Goal: Communication & Community: Answer question/provide support

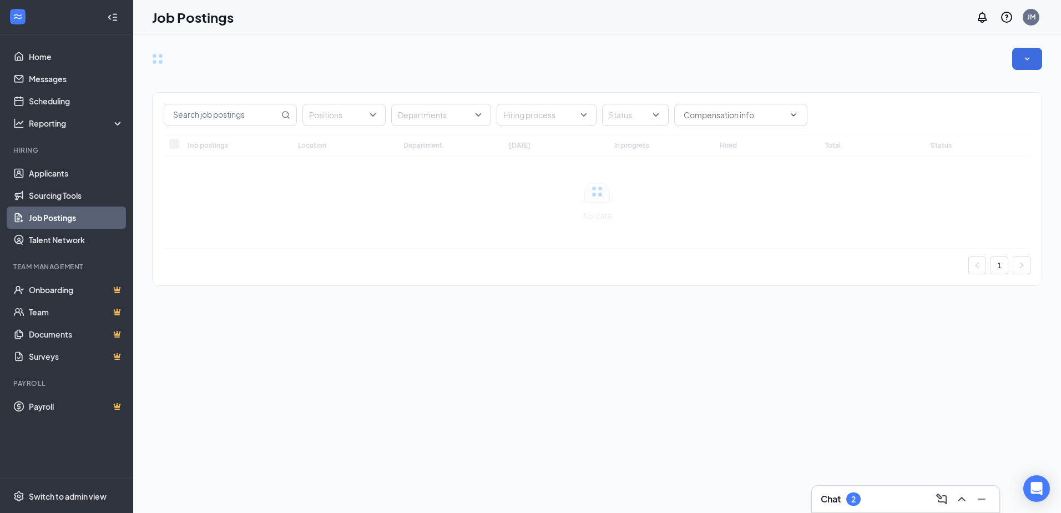
click at [851, 498] on div "2" at bounding box center [853, 498] width 14 height 13
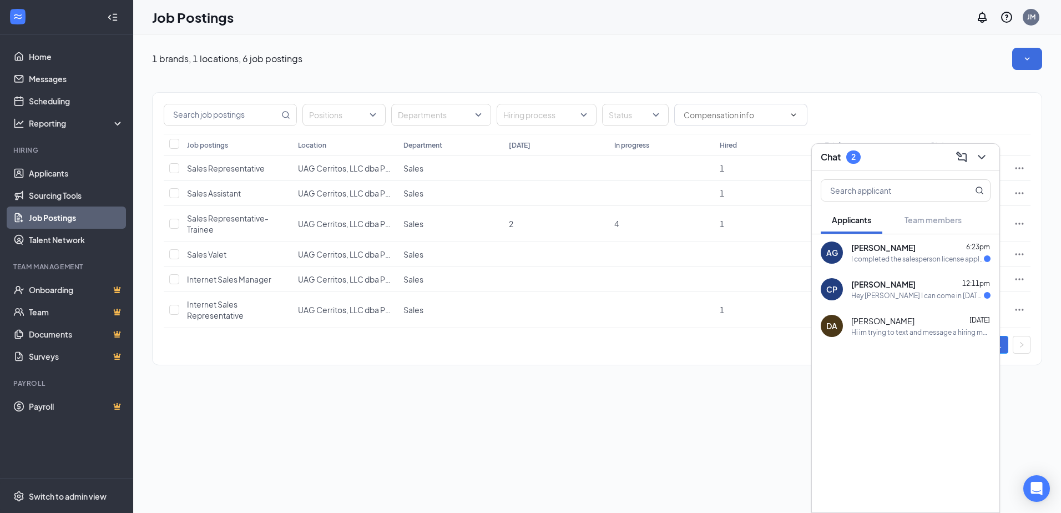
click at [870, 287] on span "[PERSON_NAME]" at bounding box center [883, 284] width 64 height 11
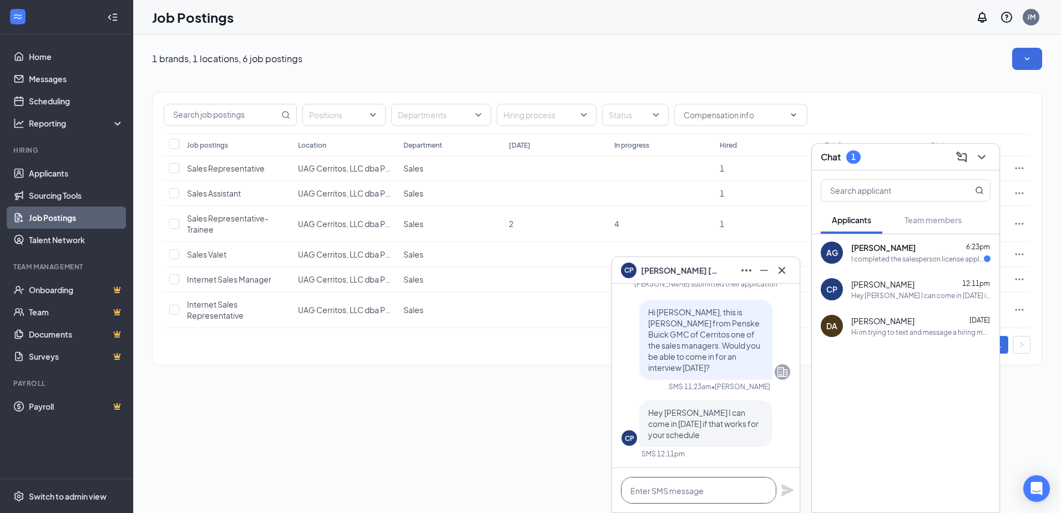
click at [692, 491] on textarea at bounding box center [698, 490] width 155 height 27
type textarea "Y"
type textarea "h"
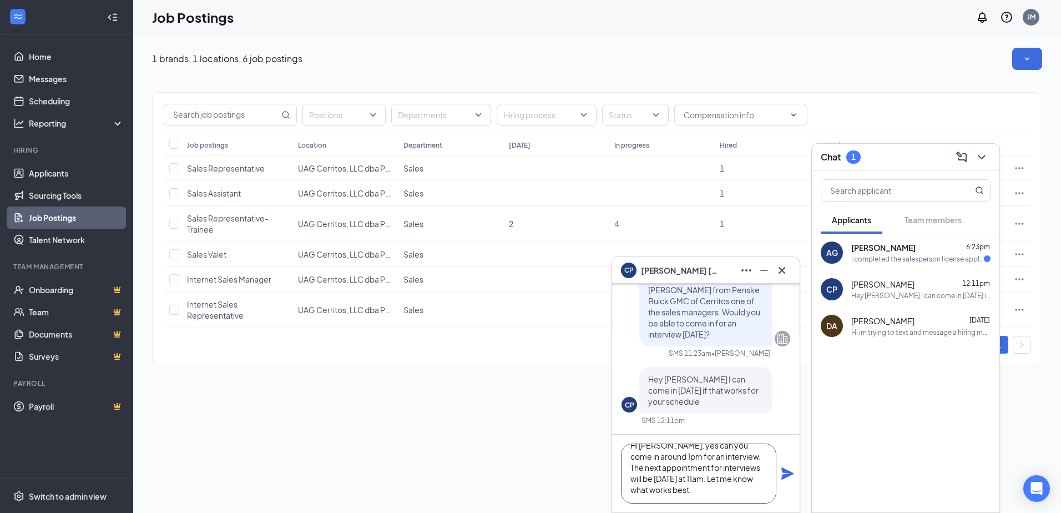
scroll to position [12, 0]
type textarea "Hi [PERSON_NAME], yes can you come in around 1pm for an interview. The next app…"
click at [781, 471] on icon "Plane" at bounding box center [787, 473] width 13 height 13
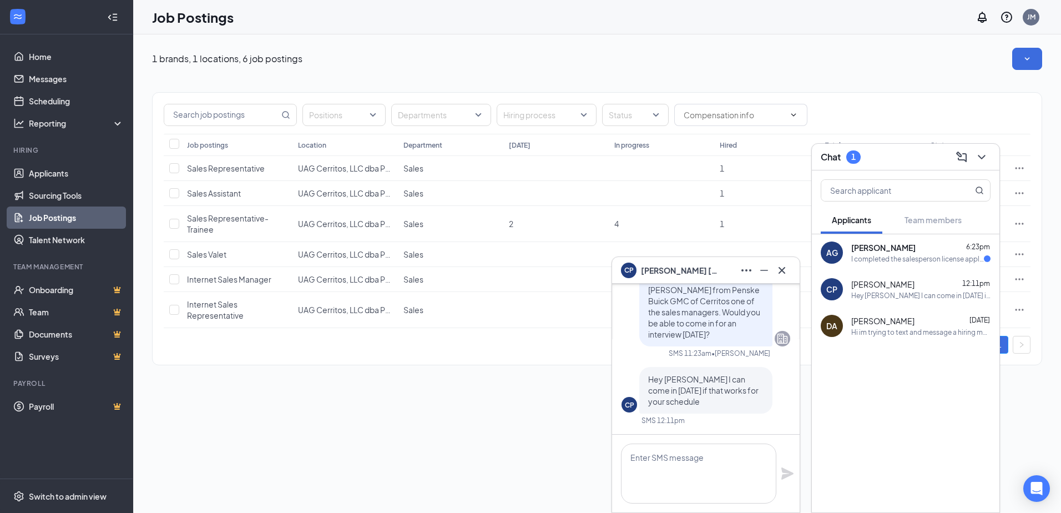
scroll to position [0, 0]
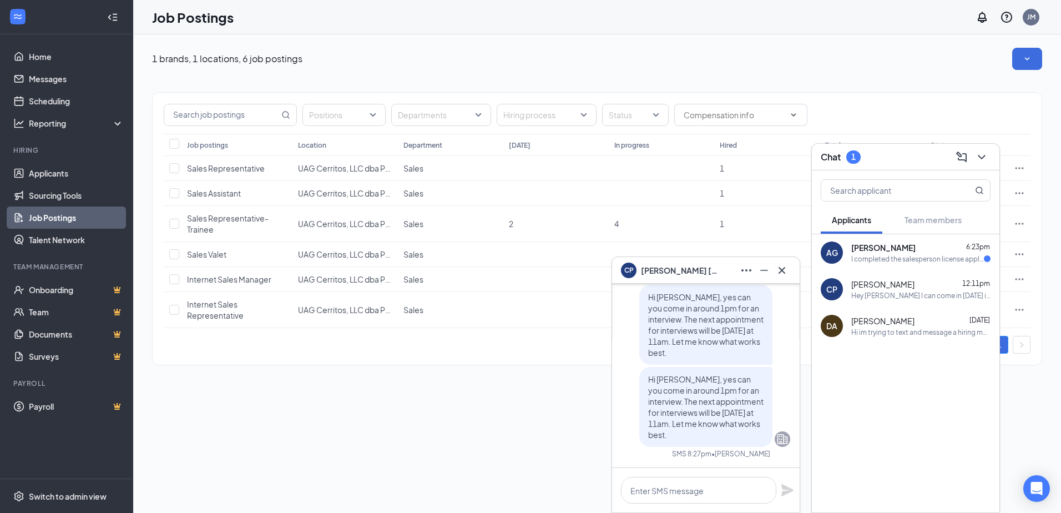
click at [897, 260] on div "I completed the salesperson license application [DATE] including the live scan.…" at bounding box center [917, 258] width 133 height 9
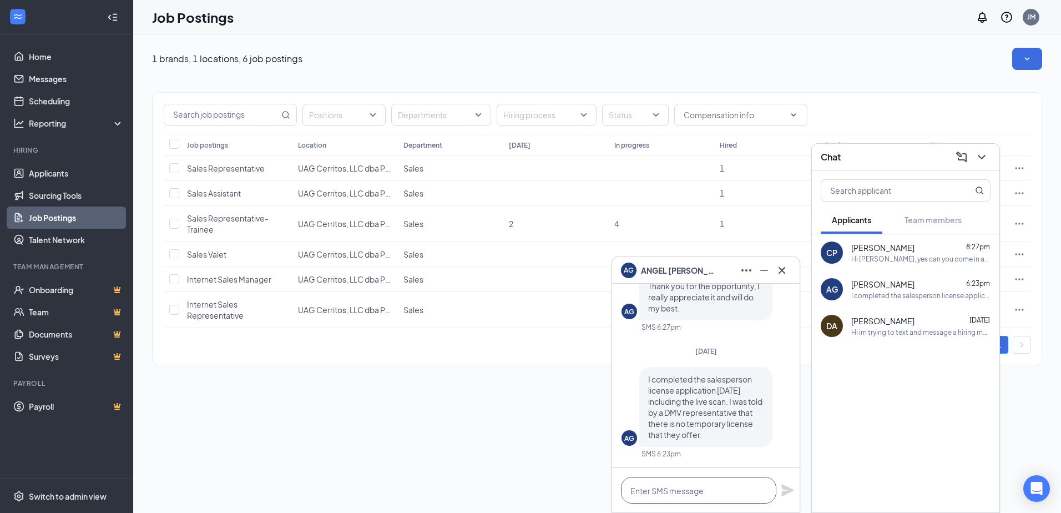
click at [695, 494] on textarea at bounding box center [698, 490] width 155 height 27
type textarea "Sounds good. Thanks"
click at [788, 491] on icon "Plane" at bounding box center [787, 490] width 12 height 12
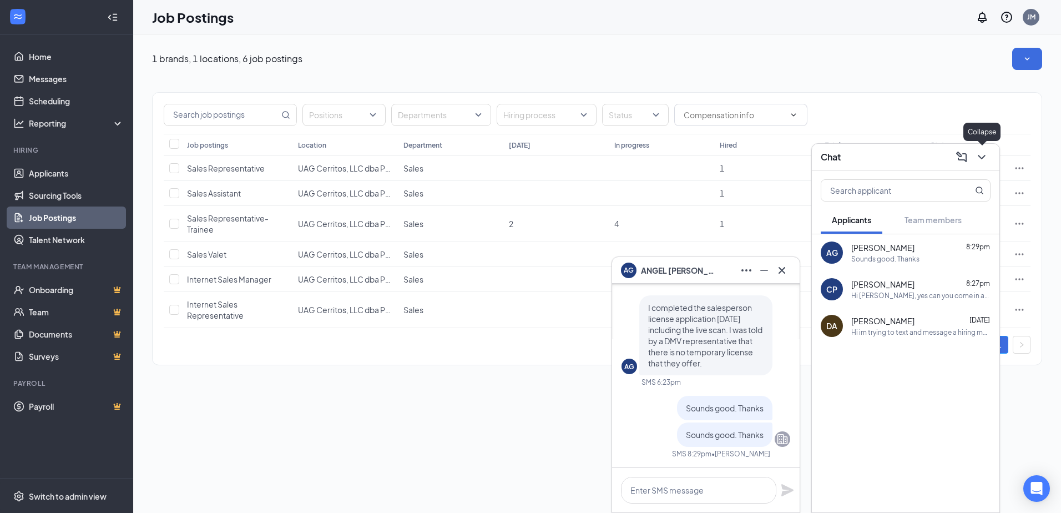
click at [982, 158] on icon "ChevronDown" at bounding box center [981, 157] width 7 height 4
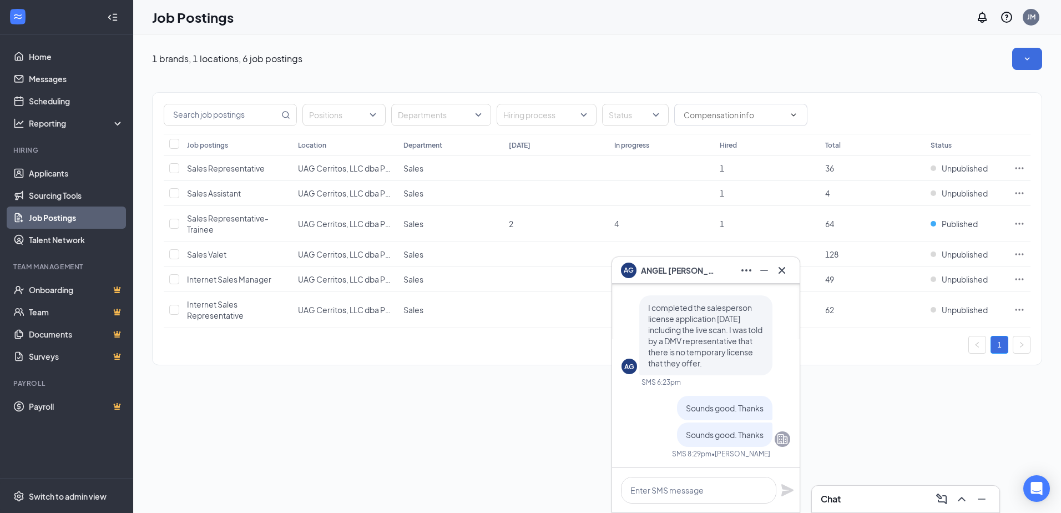
click at [783, 278] on button at bounding box center [782, 270] width 18 height 18
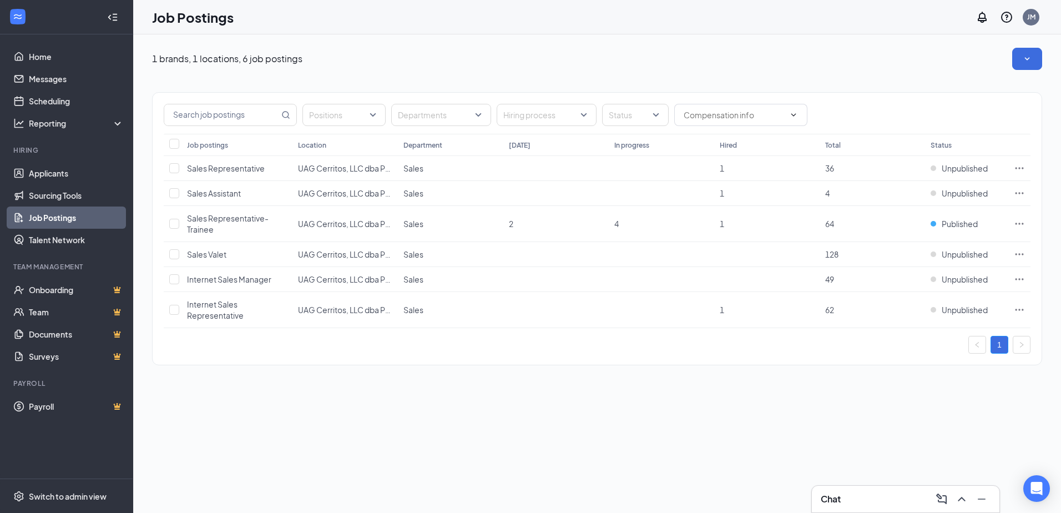
click at [836, 419] on div "1 brands, 1 locations, 6 job postings Positions Departments Hiring process Stat…" at bounding box center [597, 273] width 928 height 478
